Goal: Transaction & Acquisition: Purchase product/service

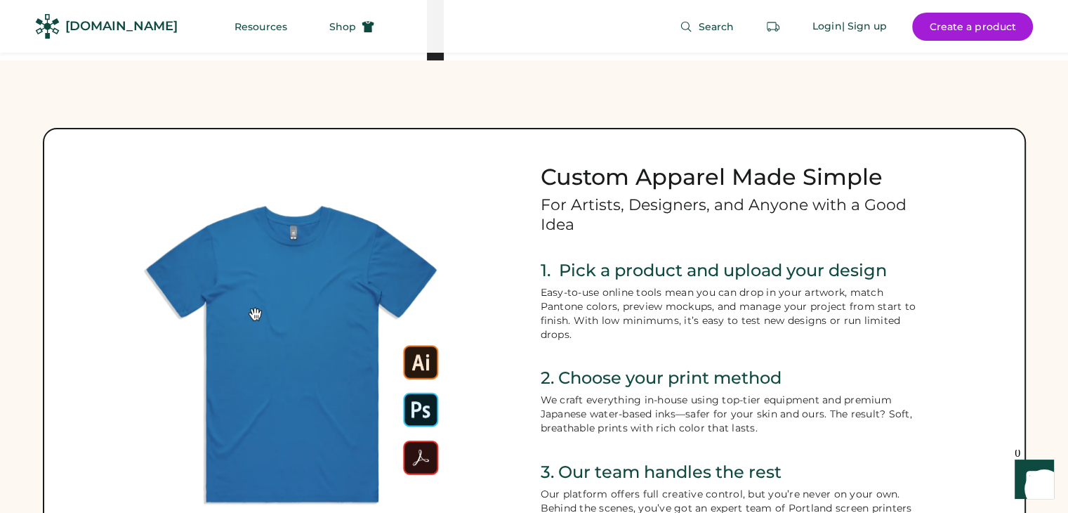
scroll to position [500, 0]
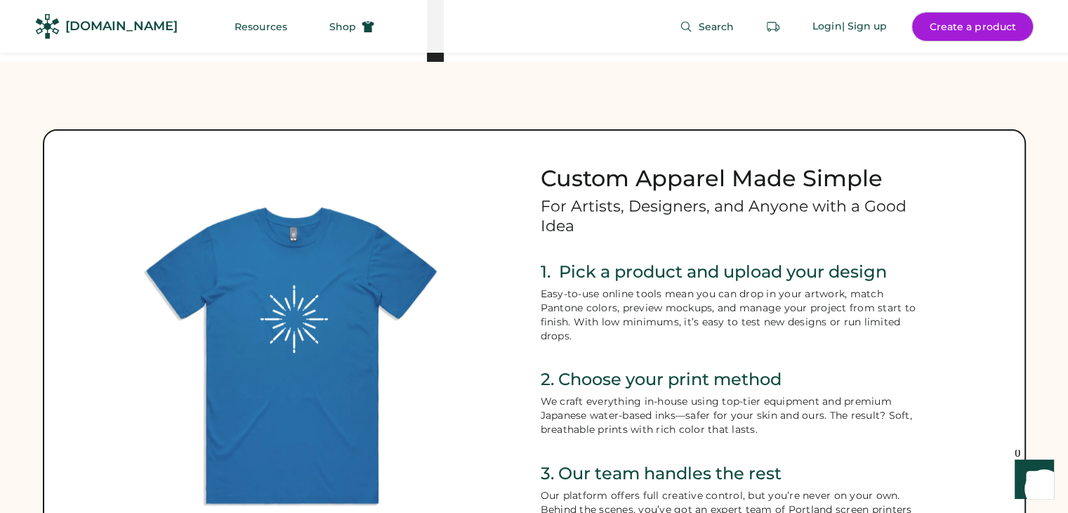
click at [957, 29] on button "Create a product" at bounding box center [972, 27] width 121 height 28
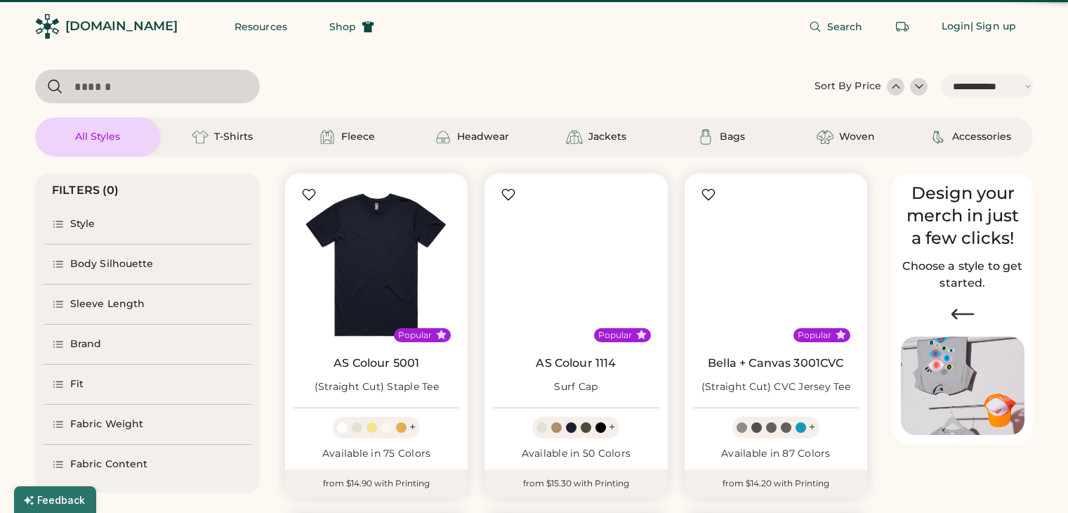
select select "*****"
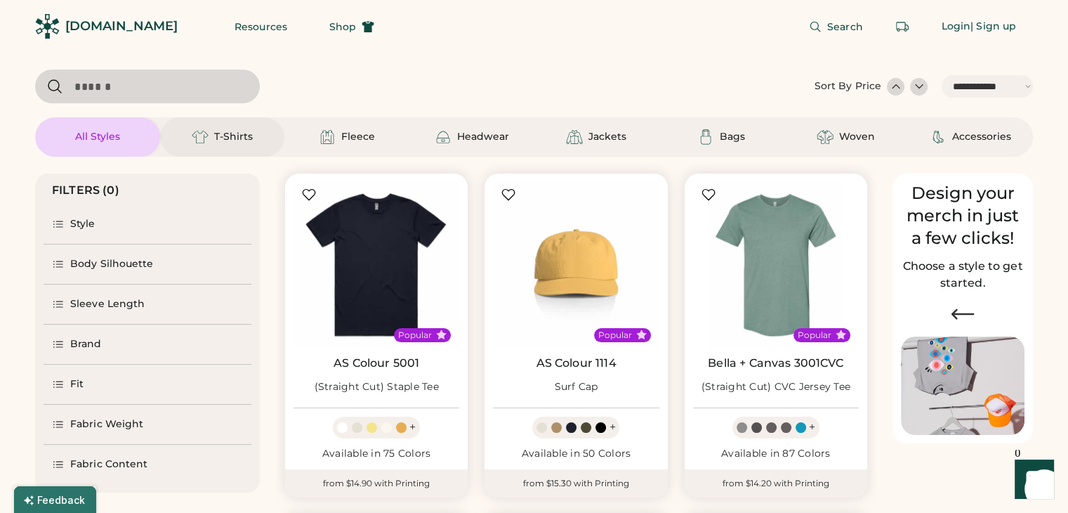
click at [212, 135] on div "T-Shirts" at bounding box center [221, 136] width 63 height 17
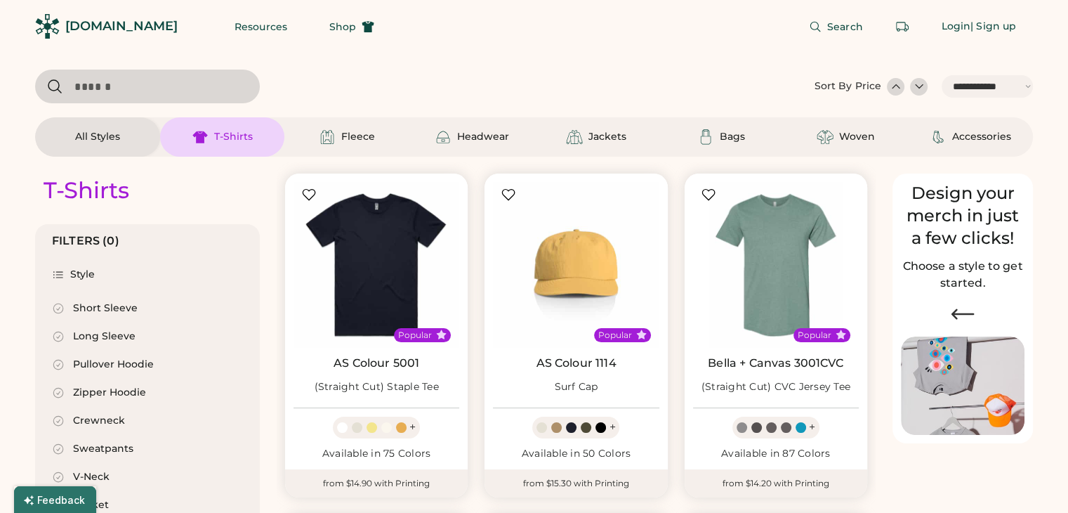
select select "*"
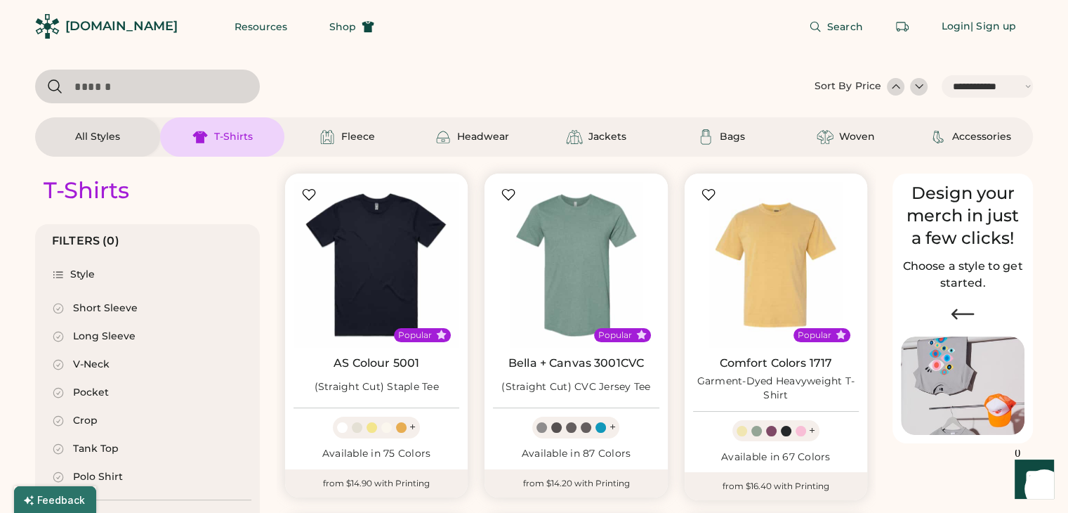
scroll to position [31, 0]
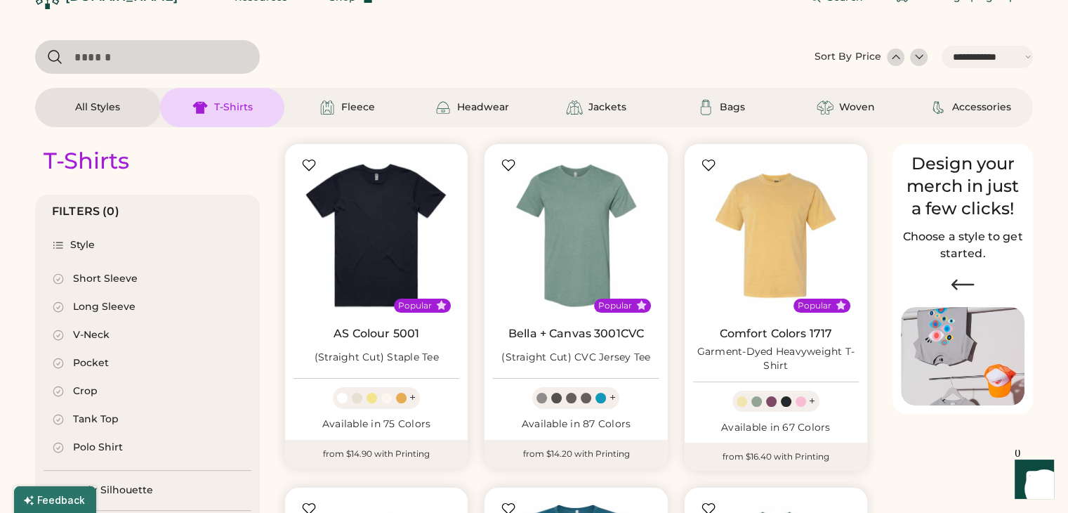
select select "*****"
select select "*"
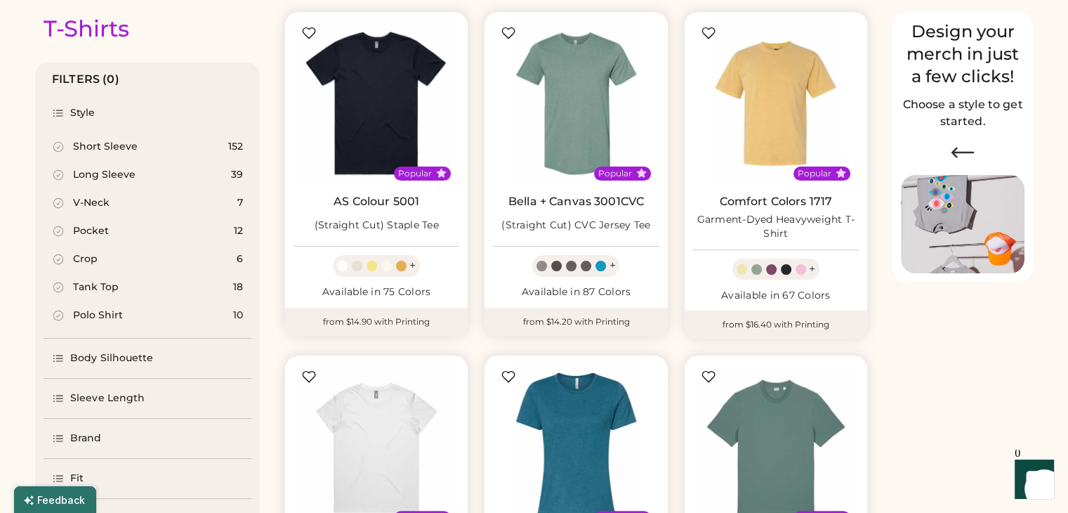
scroll to position [160, 0]
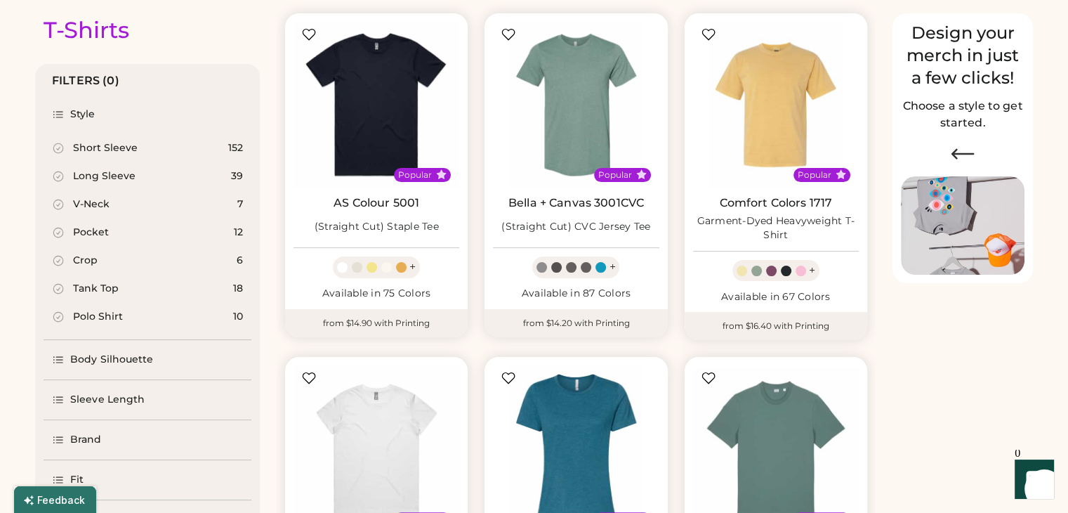
click at [107, 176] on div "Long Sleeve" at bounding box center [104, 176] width 62 height 14
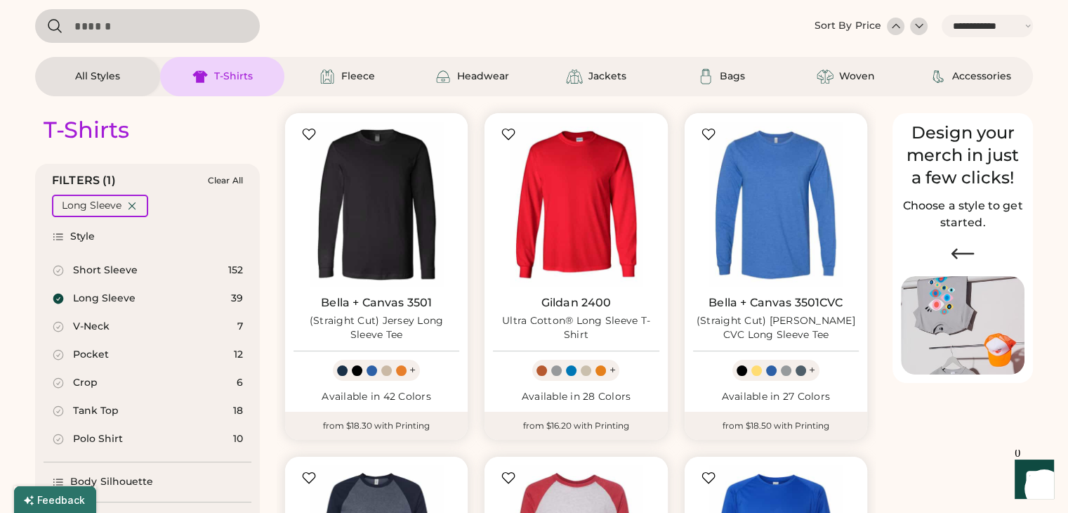
scroll to position [59, 0]
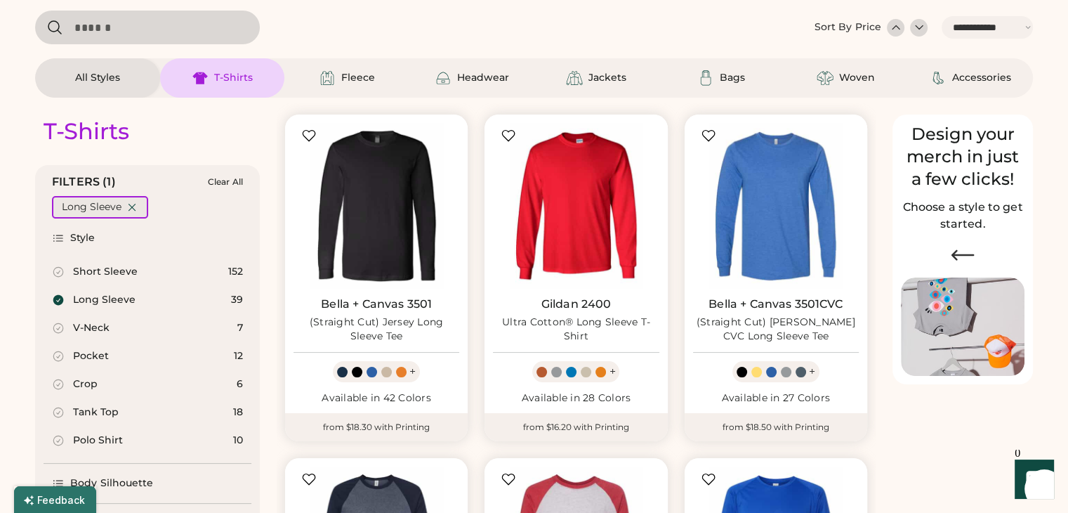
click at [130, 204] on icon at bounding box center [132, 207] width 13 height 13
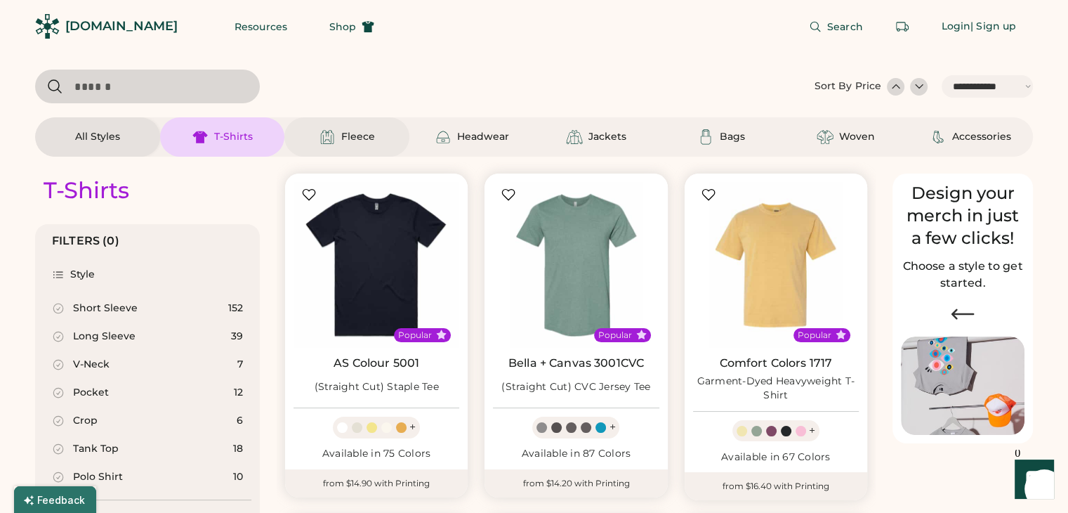
click at [359, 143] on div "Fleece" at bounding box center [358, 137] width 34 height 14
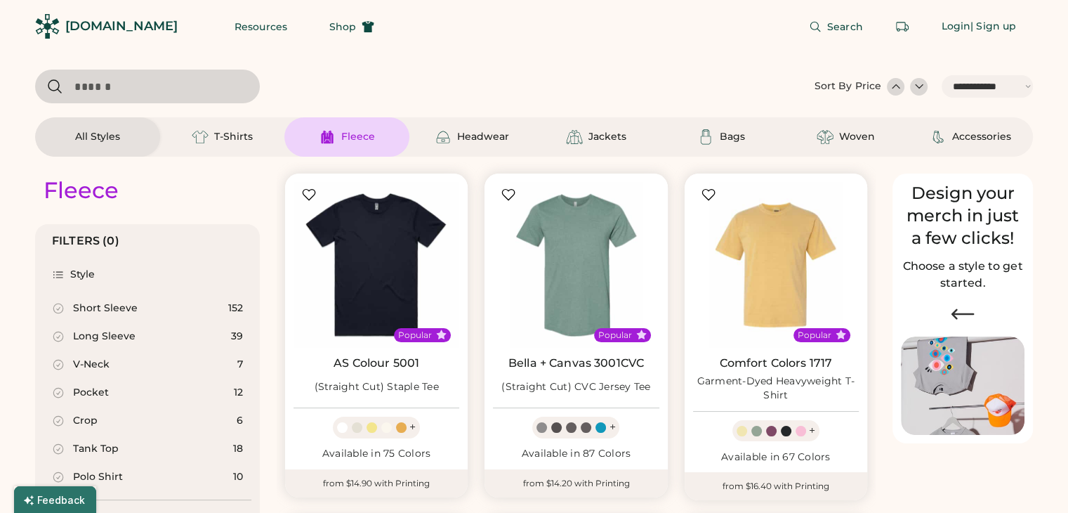
select select "*"
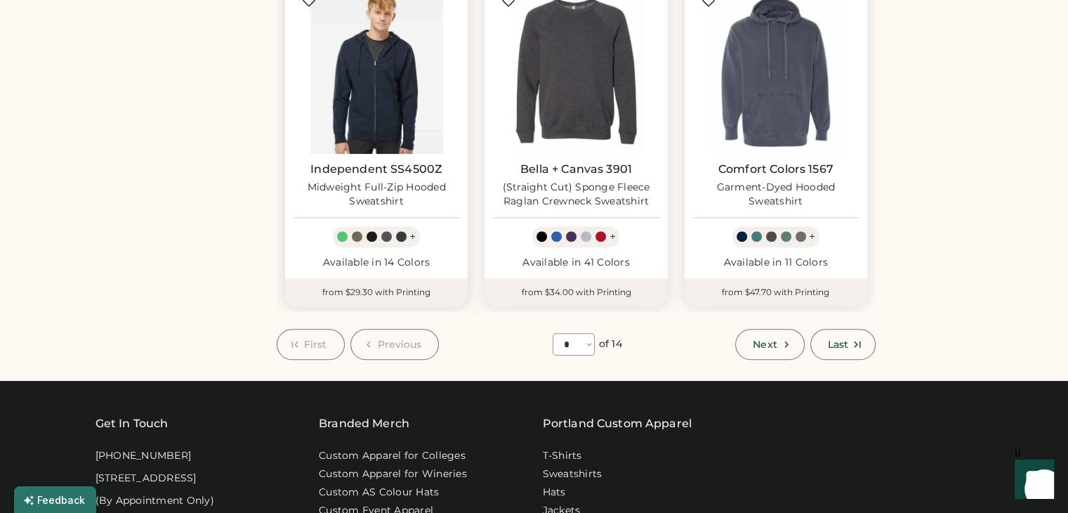
scroll to position [1233, 0]
